Goal: Information Seeking & Learning: Learn about a topic

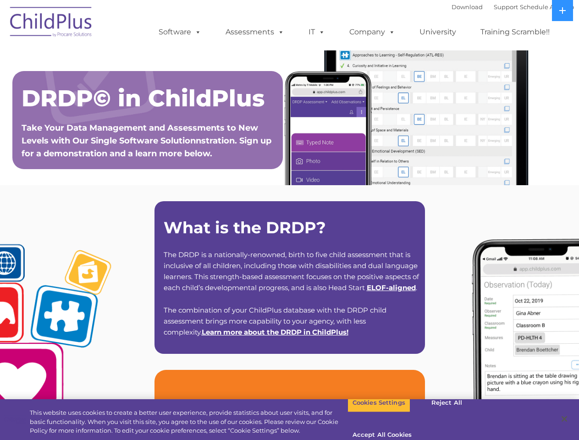
click at [289, 220] on strong "What is the DRDP?" at bounding box center [245, 228] width 162 height 20
click at [196, 32] on span at bounding box center [196, 32] width 10 height 9
click at [279, 32] on span at bounding box center [279, 32] width 10 height 9
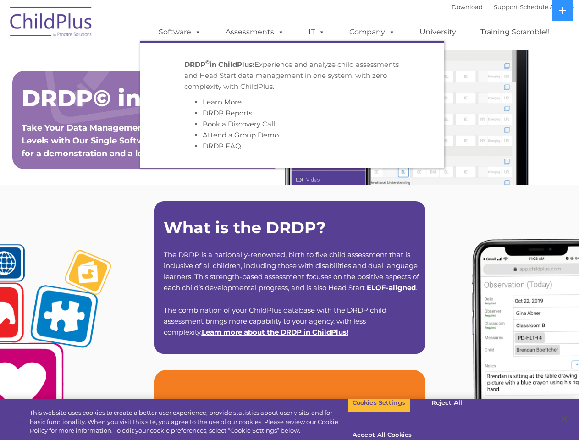
click at [317, 32] on span at bounding box center [320, 32] width 10 height 9
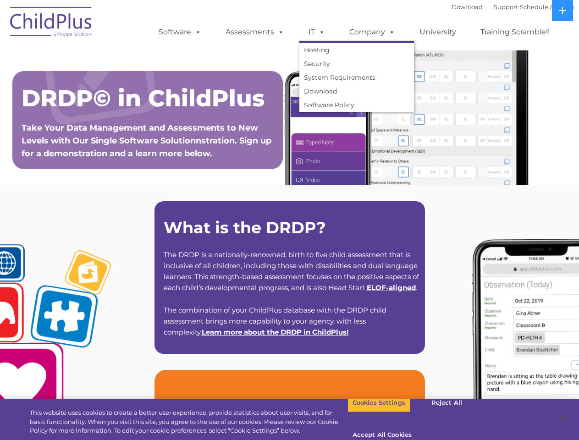
click at [320, 32] on span at bounding box center [320, 32] width 10 height 9
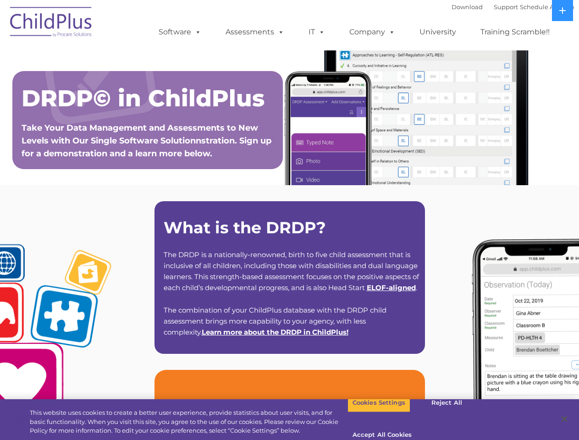
click at [372, 32] on link "Company" at bounding box center [372, 32] width 64 height 18
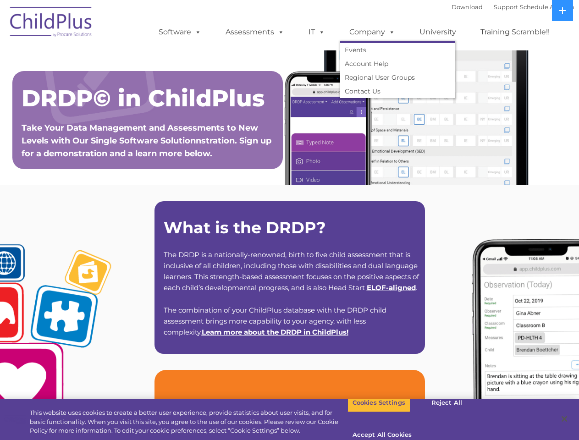
click at [390, 32] on span at bounding box center [390, 32] width 10 height 9
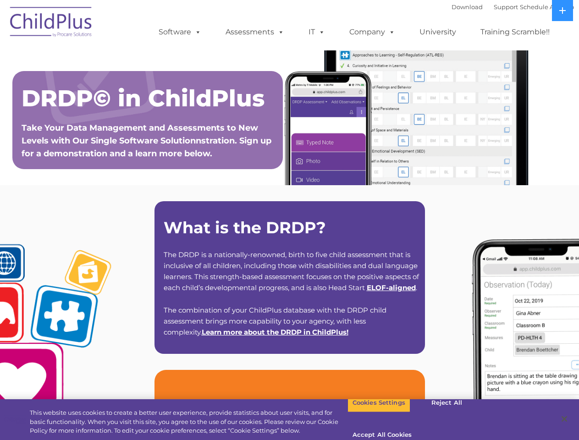
click at [562, 11] on icon at bounding box center [562, 10] width 6 height 6
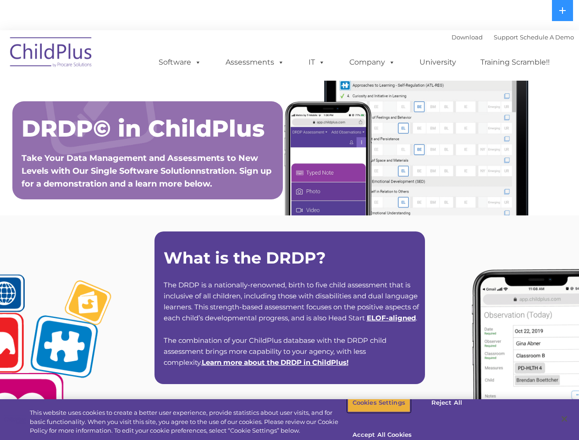
click at [372, 413] on button "Cookies Settings" at bounding box center [378, 402] width 63 height 19
